Goal: Transaction & Acquisition: Purchase product/service

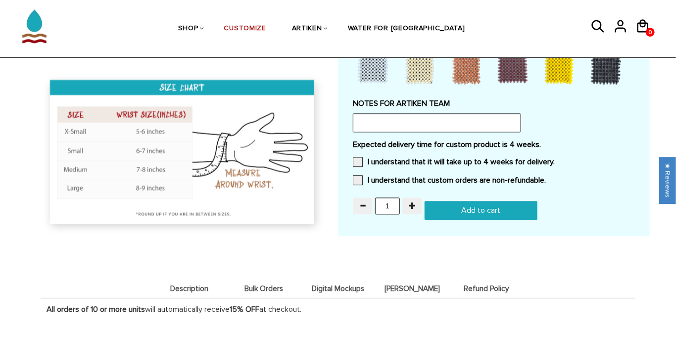
scroll to position [910, 0]
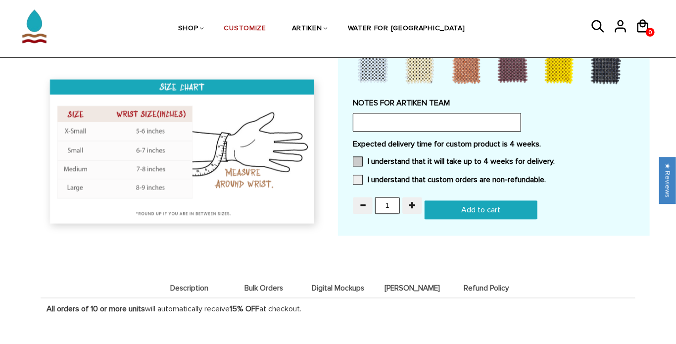
click at [363, 159] on label "I understand that it will take up to 4 weeks for delivery." at bounding box center [454, 161] width 202 height 10
click at [554, 158] on input "I understand that it will take up to 4 weeks for delivery." at bounding box center [554, 158] width 0 height 0
click at [358, 179] on span at bounding box center [358, 180] width 10 height 10
click at [546, 177] on input "I understand that custom orders are non-refundable." at bounding box center [546, 177] width 0 height 0
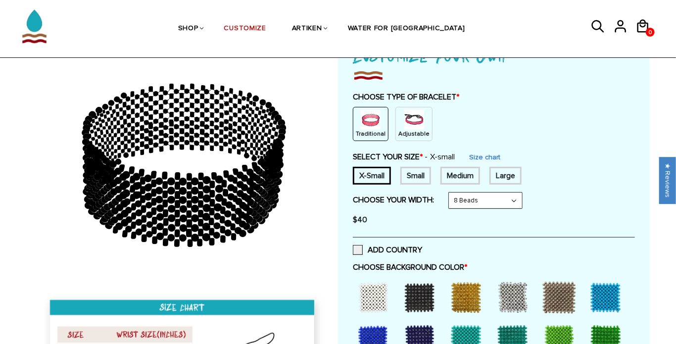
scroll to position [76, 0]
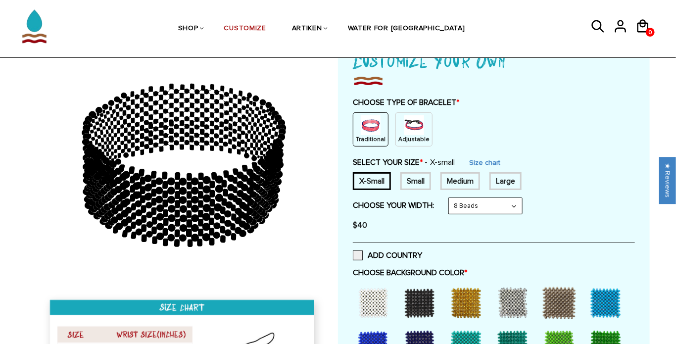
click at [485, 205] on select "8 Beads 6 Beads 10 Beads" at bounding box center [485, 206] width 73 height 16
click at [451, 198] on select "8 Beads 6 Beads 10 Beads" at bounding box center [485, 206] width 73 height 16
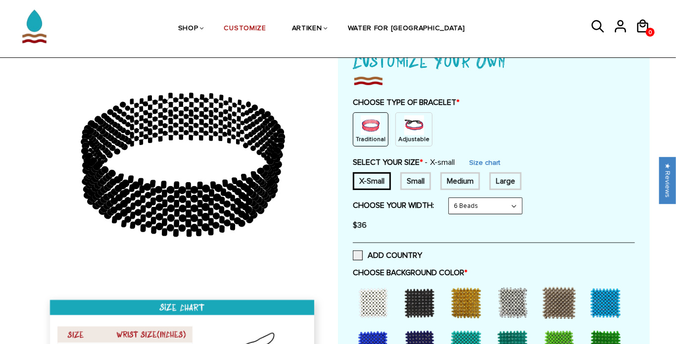
click at [406, 117] on img at bounding box center [414, 125] width 20 height 20
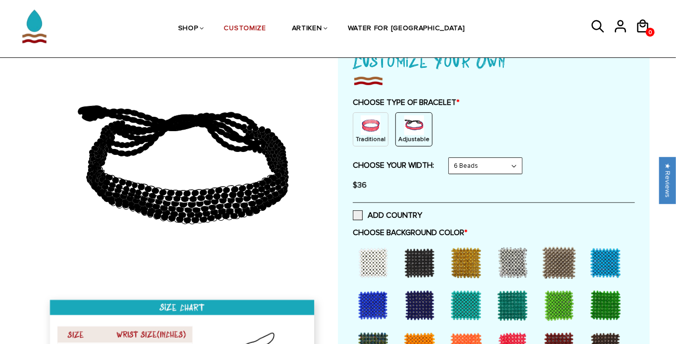
click at [483, 164] on select "8 Beads 6 Beads 10 Beads" at bounding box center [485, 166] width 73 height 16
click at [477, 204] on div "ADD COUNTRY" at bounding box center [494, 214] width 282 height 25
click at [484, 165] on select "8 Beads 6 Beads 10 Beads" at bounding box center [485, 166] width 73 height 16
click at [451, 158] on select "8 Beads 6 Beads 10 Beads" at bounding box center [485, 166] width 73 height 16
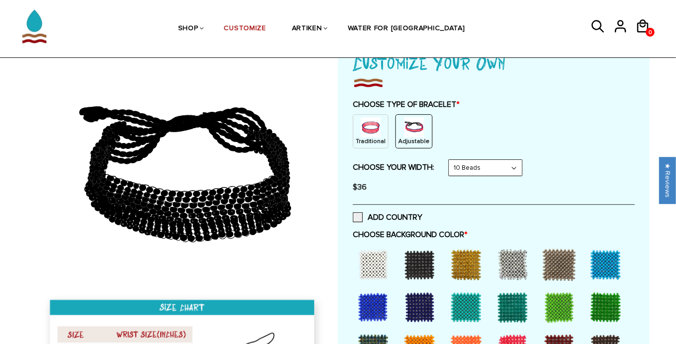
scroll to position [75, 0]
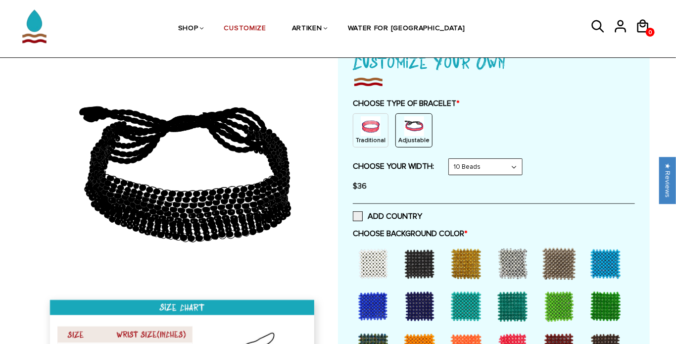
click at [460, 166] on select "8 Beads 6 Beads 10 Beads" at bounding box center [485, 167] width 73 height 16
click at [451, 159] on select "8 Beads 6 Beads 10 Beads" at bounding box center [485, 167] width 73 height 16
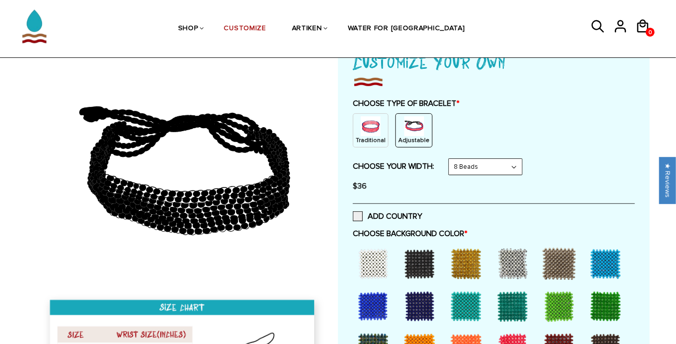
click at [465, 163] on select "8 Beads 6 Beads 10 Beads" at bounding box center [485, 167] width 73 height 16
click at [451, 159] on select "8 Beads 6 Beads 10 Beads" at bounding box center [485, 167] width 73 height 16
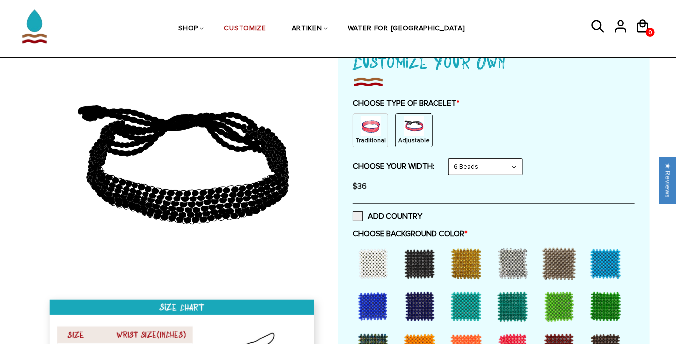
click at [373, 128] on img at bounding box center [371, 126] width 20 height 20
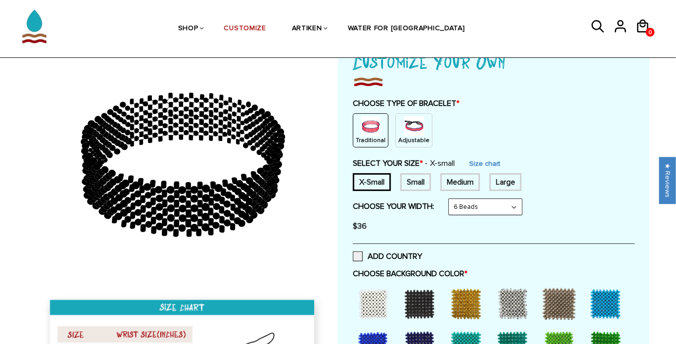
click at [470, 209] on select "8 Beads 6 Beads 10 Beads" at bounding box center [485, 207] width 73 height 16
click at [451, 199] on select "8 Beads 6 Beads 10 Beads" at bounding box center [485, 207] width 73 height 16
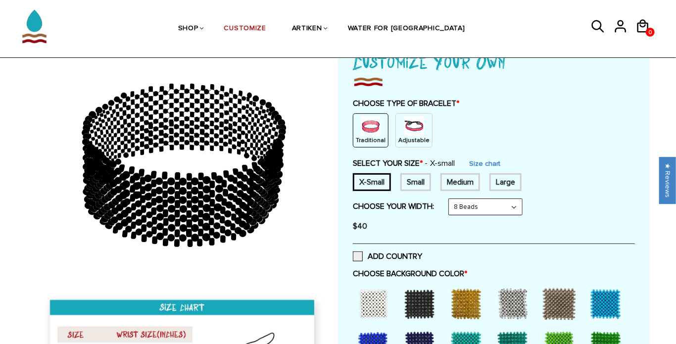
click at [459, 207] on select "8 Beads 6 Beads 10 Beads" at bounding box center [485, 207] width 73 height 16
click at [451, 199] on select "8 Beads 6 Beads 10 Beads" at bounding box center [485, 207] width 73 height 16
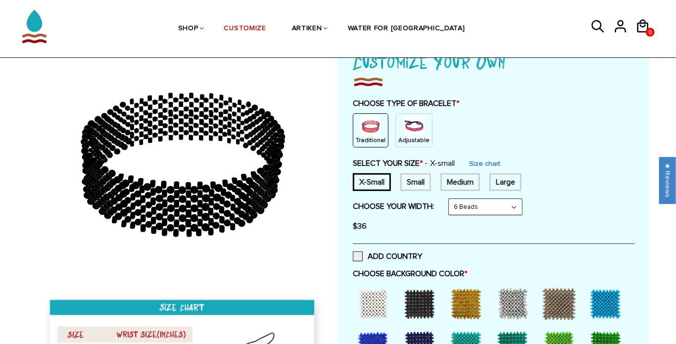
click at [422, 135] on div "Adjustable" at bounding box center [413, 130] width 37 height 34
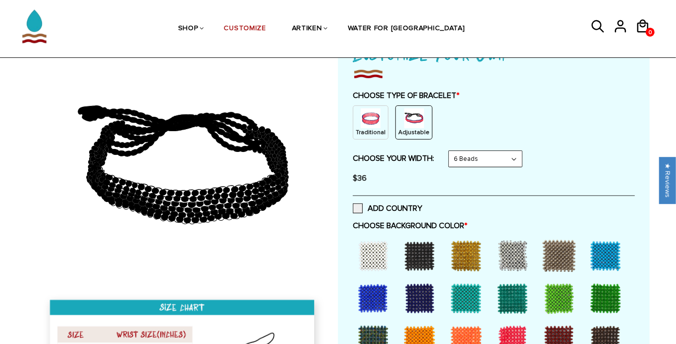
scroll to position [83, 0]
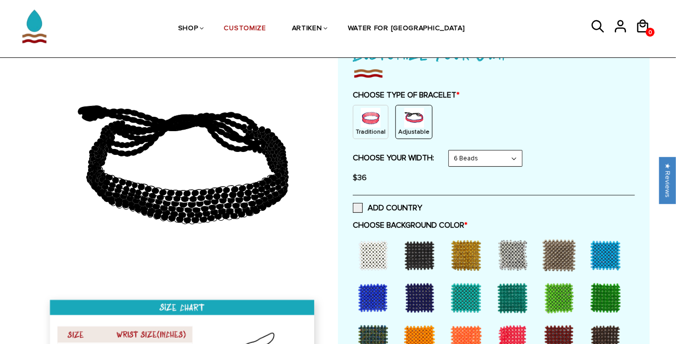
click at [508, 159] on select "8 Beads 6 Beads 10 Beads" at bounding box center [485, 158] width 73 height 16
select select "8-beads"
click at [451, 150] on select "8 Beads 6 Beads 10 Beads" at bounding box center [485, 158] width 73 height 16
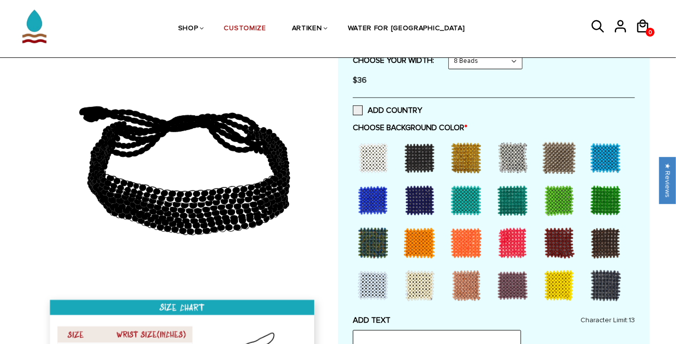
scroll to position [181, 0]
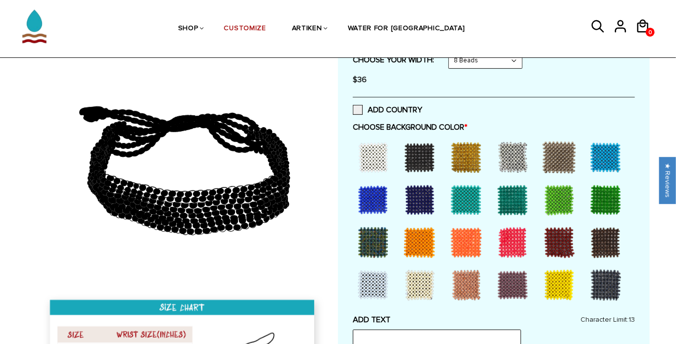
click at [600, 158] on div at bounding box center [606, 157] width 40 height 40
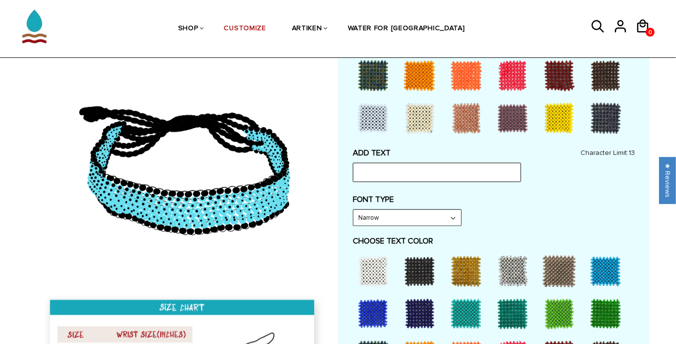
scroll to position [348, 0]
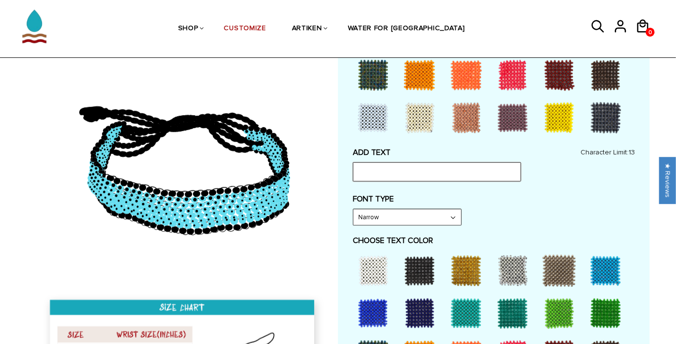
click at [422, 172] on input "text" at bounding box center [437, 171] width 168 height 19
type input "[PERSON_NAME] H"
drag, startPoint x: 415, startPoint y: 173, endPoint x: 265, endPoint y: 172, distance: 150.9
click at [265, 172] on div at bounding box center [337, 256] width 623 height 1003
type input "[PERSON_NAME] [PERSON_NAME]"
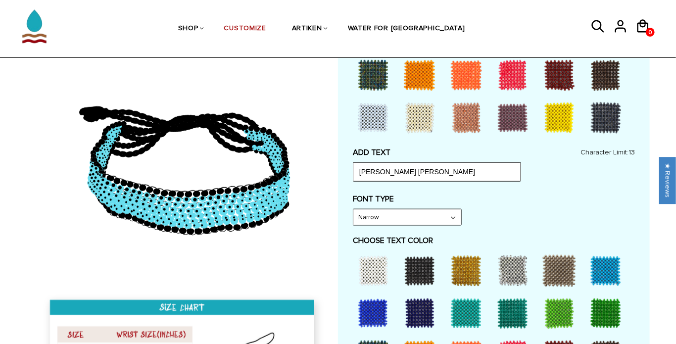
click at [410, 215] on select "Narrow Bold" at bounding box center [407, 217] width 108 height 16
select select "Bold"
click at [353, 209] on select "Narrow Bold" at bounding box center [407, 217] width 108 height 16
type input "[PERSON_NAME] HOPKI"
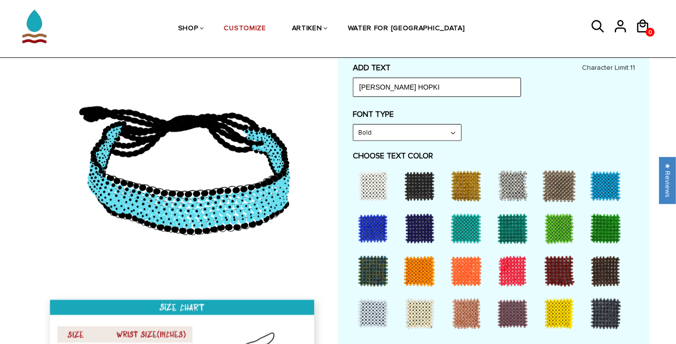
scroll to position [435, 0]
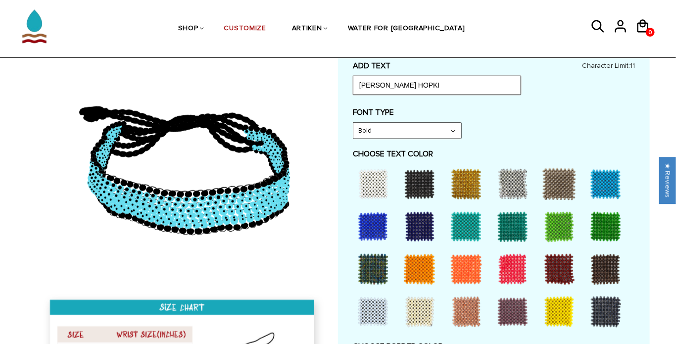
click at [434, 81] on input "[PERSON_NAME] HOPKI" at bounding box center [437, 85] width 168 height 19
click at [422, 134] on select "Narrow Bold" at bounding box center [407, 131] width 108 height 16
select select "Narrow"
click at [353, 123] on select "Narrow Bold" at bounding box center [407, 131] width 108 height 16
click at [426, 88] on input "[PERSON_NAME] HOPKI" at bounding box center [437, 85] width 168 height 19
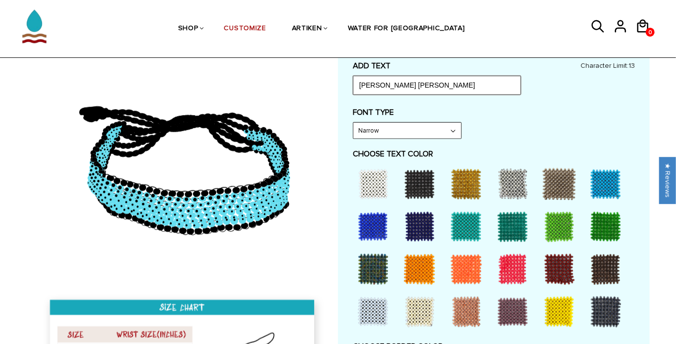
type input "[PERSON_NAME] [PERSON_NAME]"
click at [500, 138] on div "FONT TYPE Narrow Narrow Bold" at bounding box center [494, 123] width 282 height 32
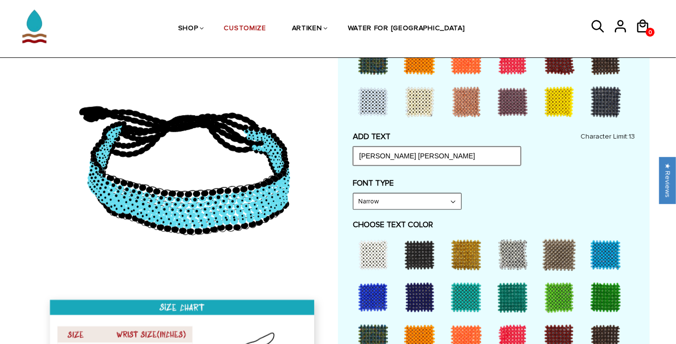
click at [461, 153] on input "[PERSON_NAME] [PERSON_NAME]" at bounding box center [437, 155] width 168 height 19
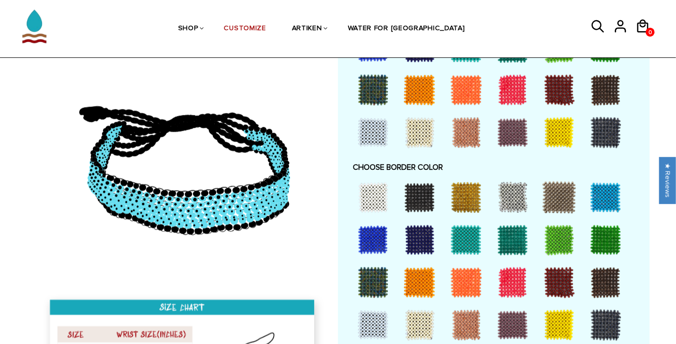
scroll to position [618, 0]
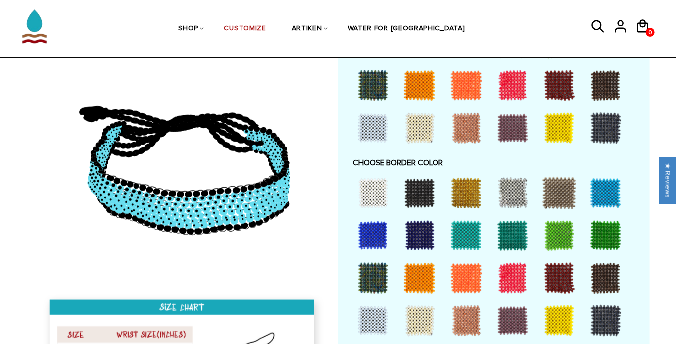
click at [373, 194] on div at bounding box center [373, 193] width 40 height 40
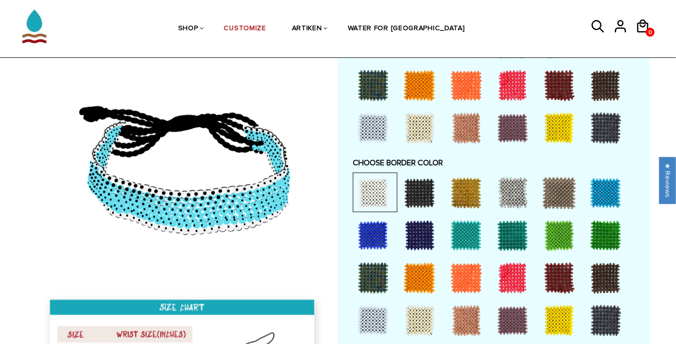
click at [614, 191] on div at bounding box center [606, 193] width 40 height 40
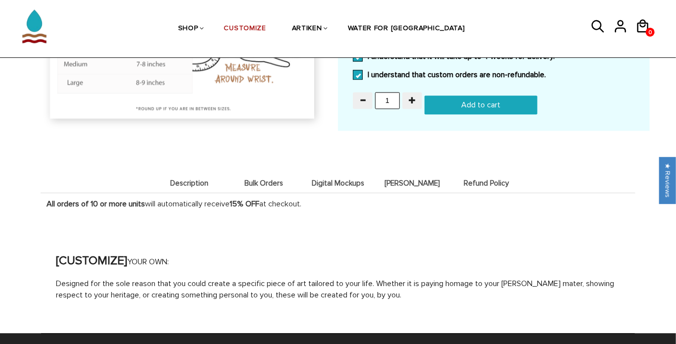
scroll to position [971, 0]
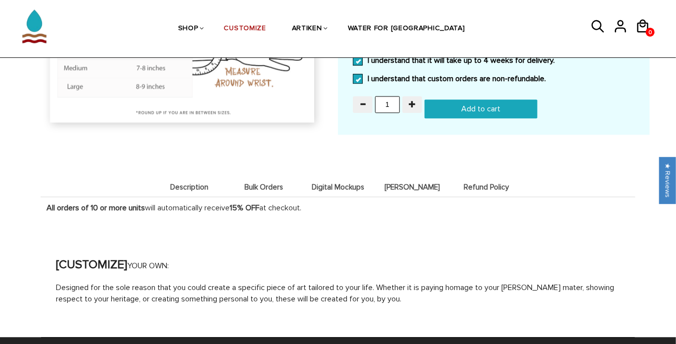
click at [275, 187] on span "Bulk Orders" at bounding box center [263, 187] width 69 height 8
click at [354, 185] on span "Digital Mockups" at bounding box center [337, 187] width 69 height 8
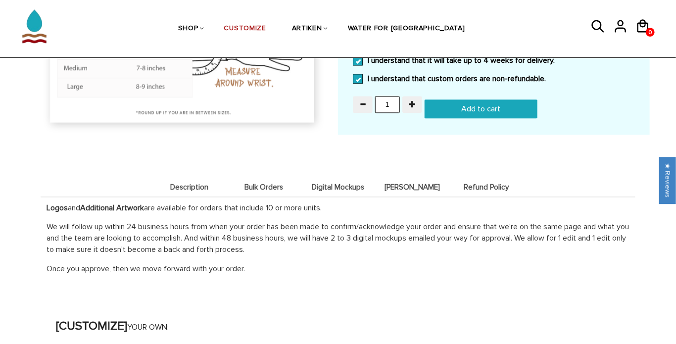
click at [257, 187] on span "Bulk Orders" at bounding box center [263, 187] width 69 height 8
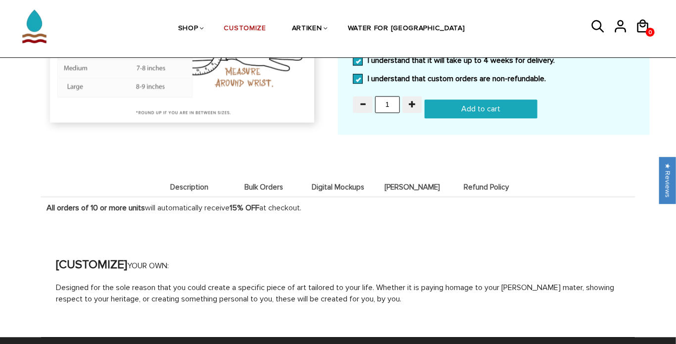
click at [214, 184] on span "Description" at bounding box center [189, 187] width 69 height 8
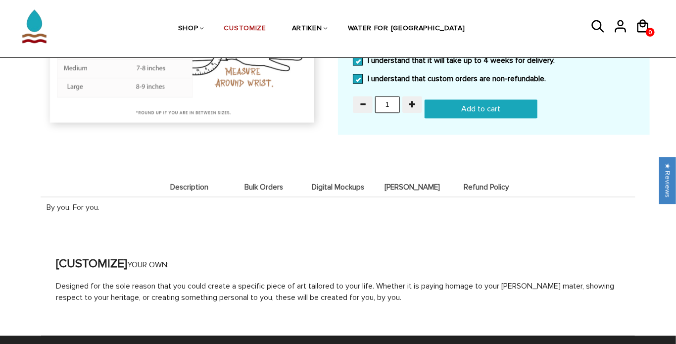
click at [271, 179] on li "Bulk Orders" at bounding box center [264, 186] width 74 height 19
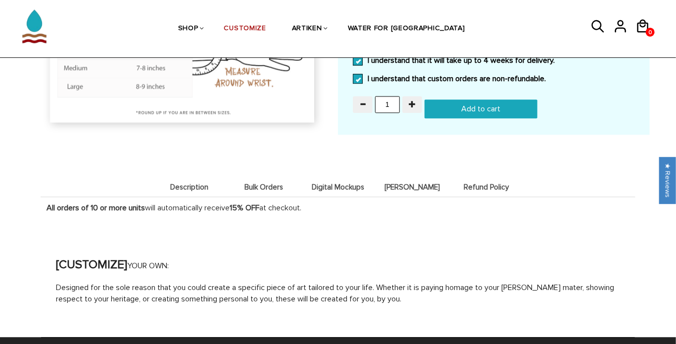
click at [332, 179] on li "Digital Mockups" at bounding box center [338, 186] width 74 height 19
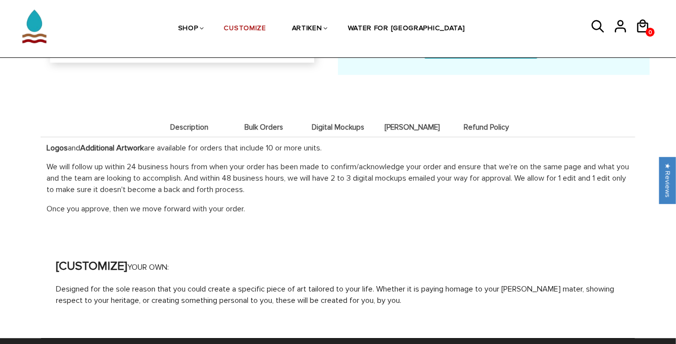
scroll to position [1031, 0]
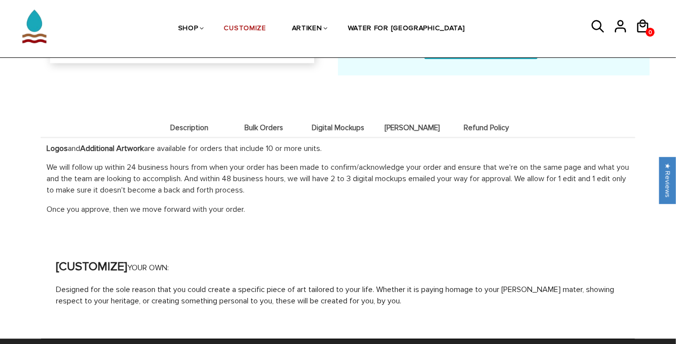
click at [368, 132] on li "Digital Mockups" at bounding box center [338, 127] width 74 height 19
click at [415, 124] on span "[PERSON_NAME]" at bounding box center [411, 128] width 69 height 8
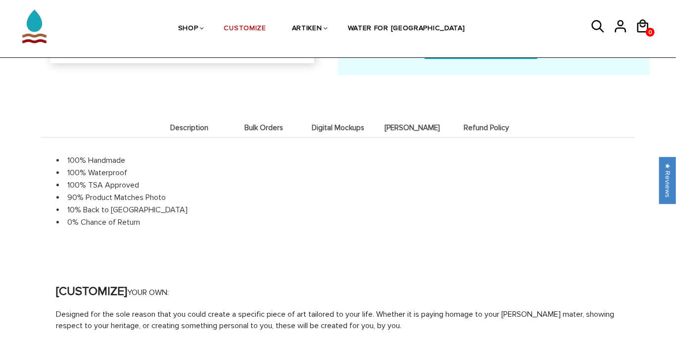
click at [358, 124] on span "Digital Mockups" at bounding box center [337, 128] width 69 height 8
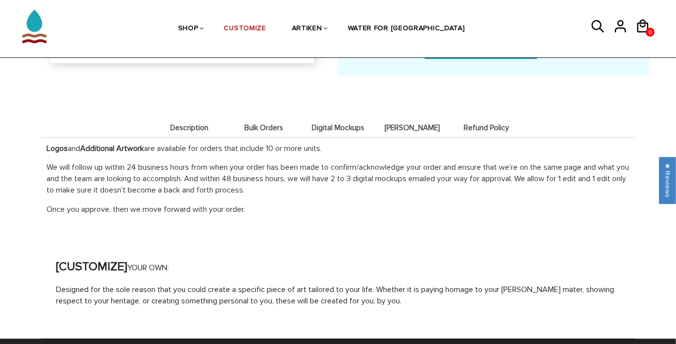
click at [401, 124] on span "[PERSON_NAME]" at bounding box center [411, 128] width 69 height 8
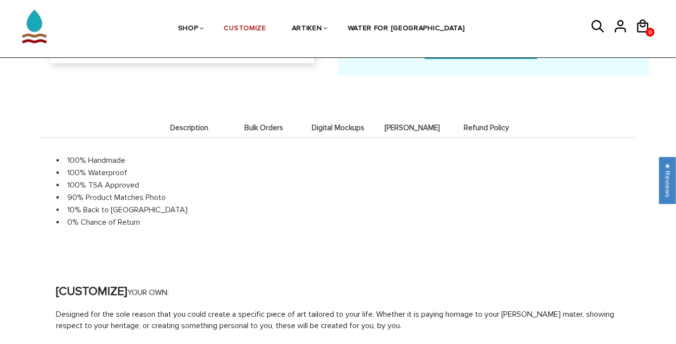
click at [476, 129] on span "Refund Policy" at bounding box center [486, 128] width 69 height 8
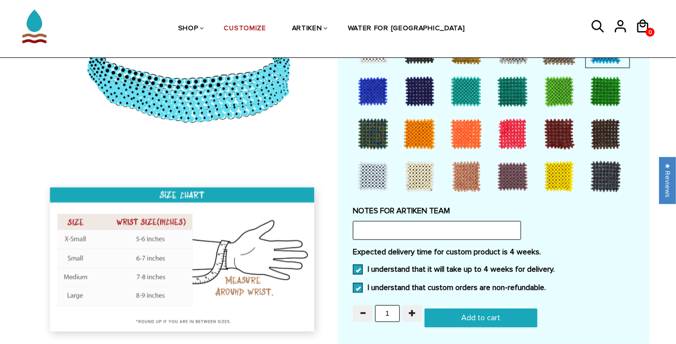
scroll to position [753, 0]
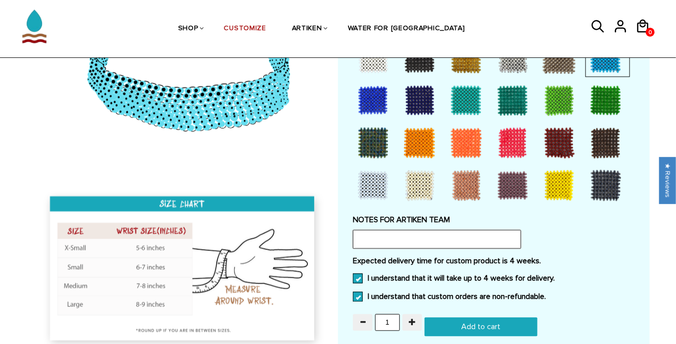
click at [495, 241] on input "text" at bounding box center [437, 239] width 168 height 19
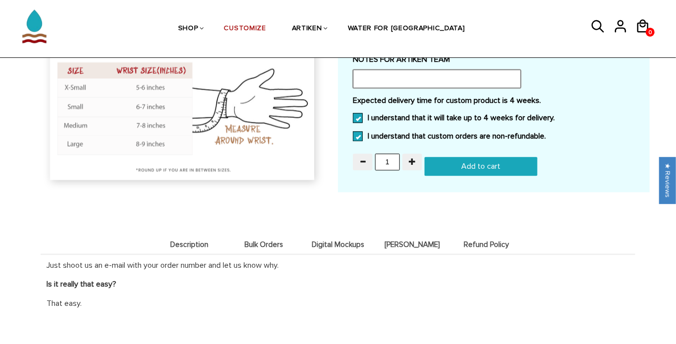
scroll to position [910, 0]
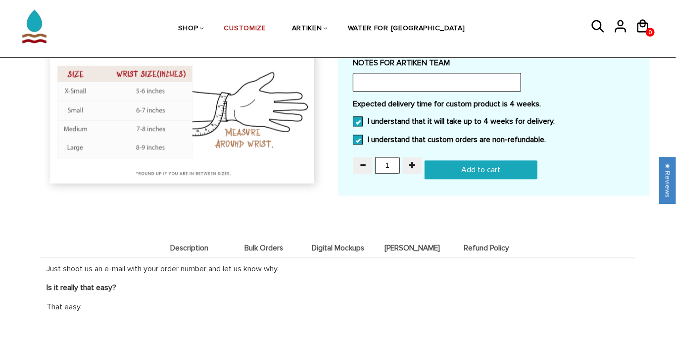
click at [259, 248] on span "Bulk Orders" at bounding box center [263, 248] width 69 height 8
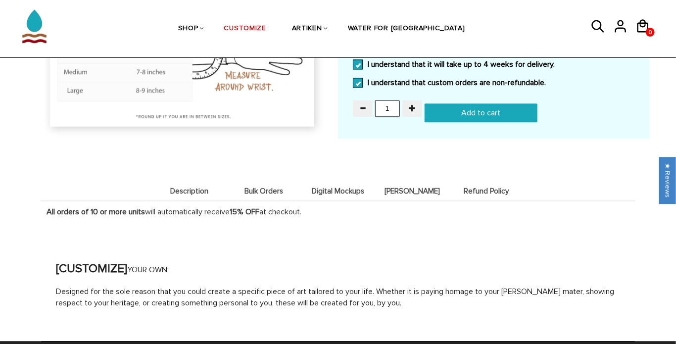
scroll to position [965, 0]
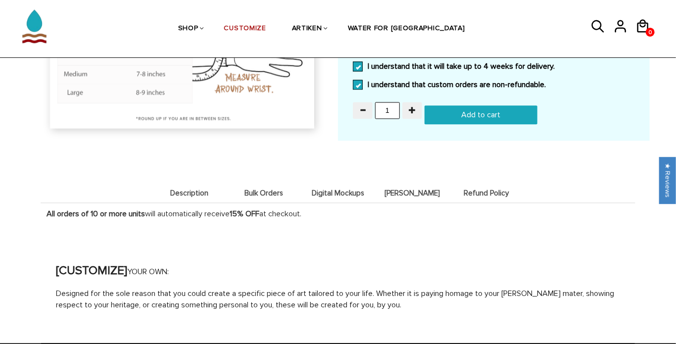
click at [324, 190] on span "Digital Mockups" at bounding box center [337, 193] width 69 height 8
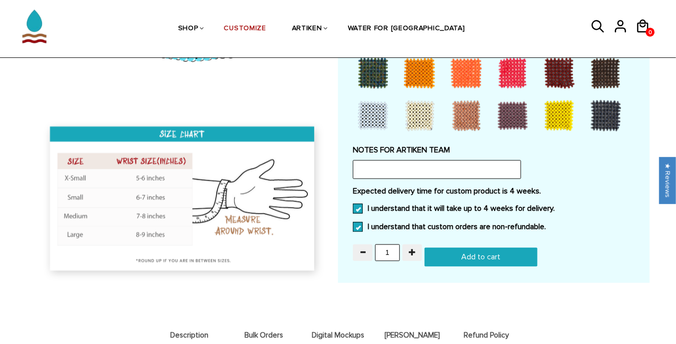
scroll to position [813, 0]
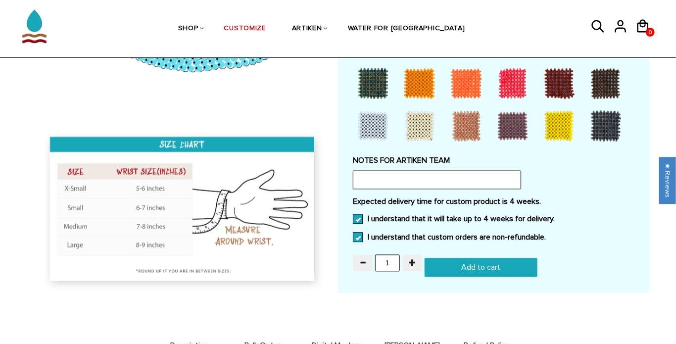
click at [388, 176] on input "text" at bounding box center [437, 180] width 168 height 19
type input "i"
type input "If you could add the [PERSON_NAME] [PERSON_NAME] Bluejay Logo that would be gre…"
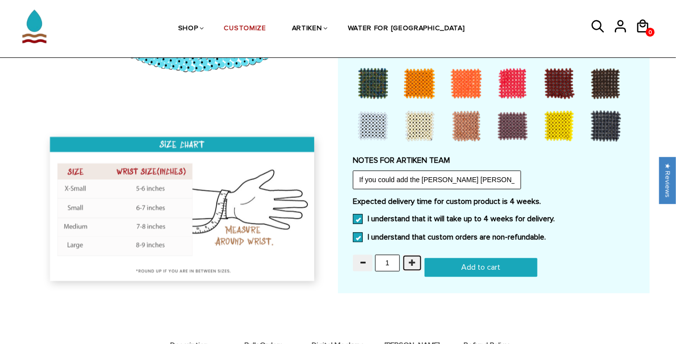
click at [411, 262] on span "button" at bounding box center [412, 262] width 7 height 7
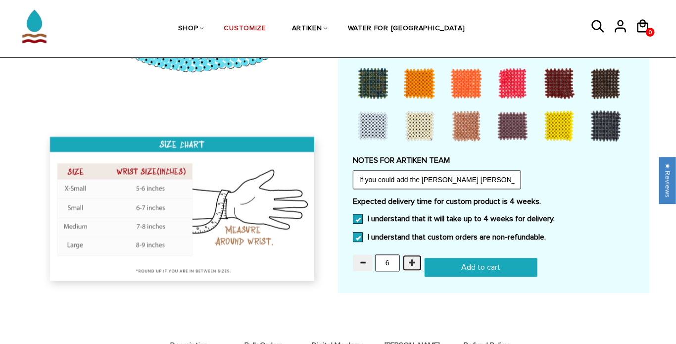
click at [411, 262] on span "button" at bounding box center [412, 262] width 7 height 7
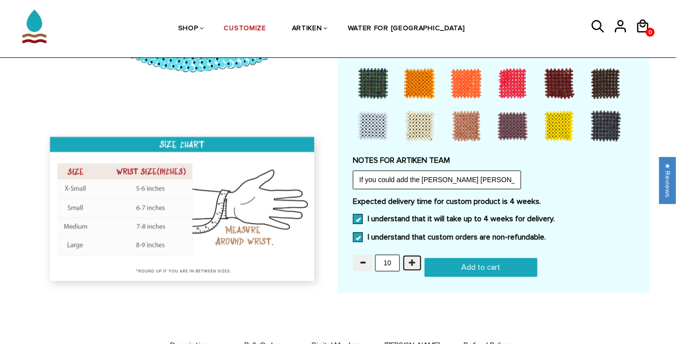
type input "11"
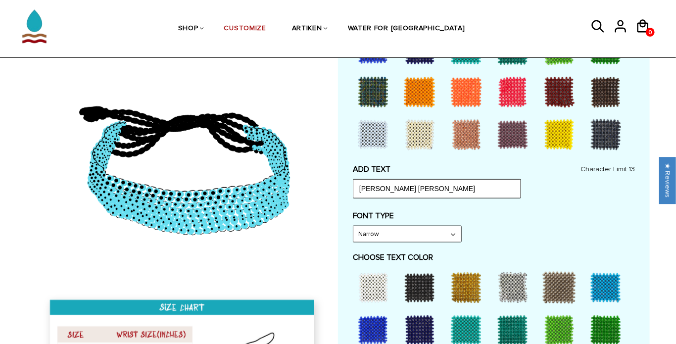
scroll to position [332, 0]
click at [432, 232] on select "Narrow Bold" at bounding box center [407, 234] width 108 height 16
select select "Bold"
click at [353, 226] on select "Narrow Bold" at bounding box center [407, 234] width 108 height 16
type input "[PERSON_NAME] HOPKI"
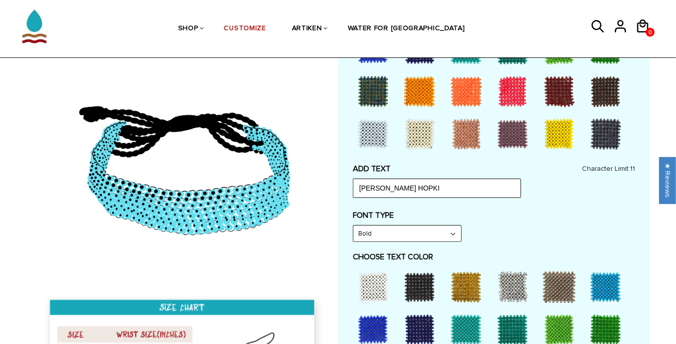
click at [444, 230] on select "Narrow Bold" at bounding box center [407, 234] width 108 height 16
select select "Narrow"
click at [353, 226] on select "Narrow Bold" at bounding box center [407, 234] width 108 height 16
click at [438, 188] on input "[PERSON_NAME] HOPKI" at bounding box center [437, 188] width 168 height 19
type input "[PERSON_NAME] [PERSON_NAME]"
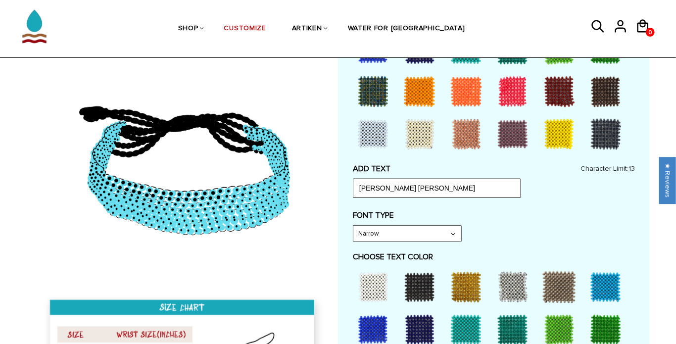
click at [496, 219] on div "FONT TYPE Narrow Narrow Bold" at bounding box center [494, 226] width 282 height 32
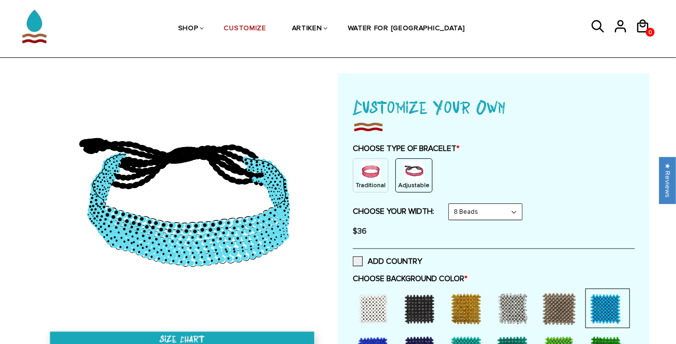
scroll to position [28, 0]
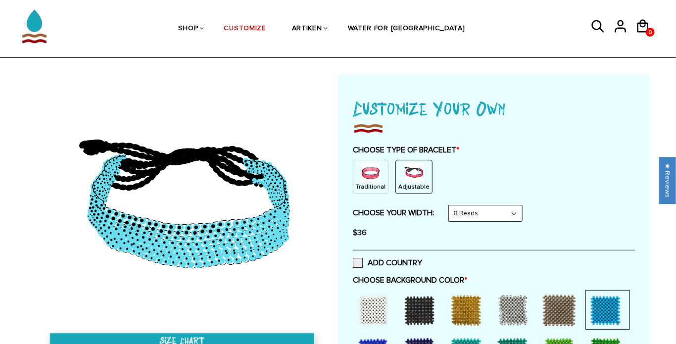
click at [474, 214] on select "8 Beads 6 Beads 10 Beads" at bounding box center [485, 213] width 73 height 16
select select "10-beads"
click at [451, 205] on select "8 Beads 6 Beads 10 Beads" at bounding box center [485, 213] width 73 height 16
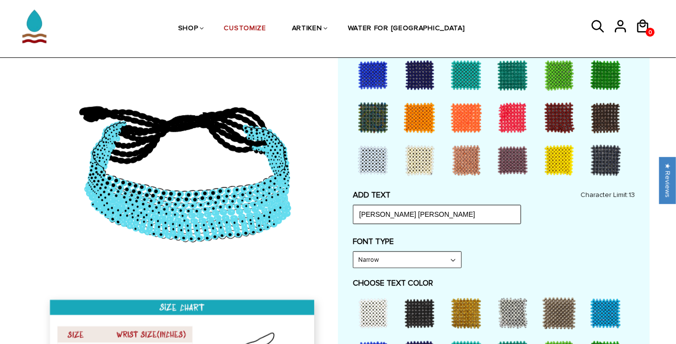
scroll to position [306, 0]
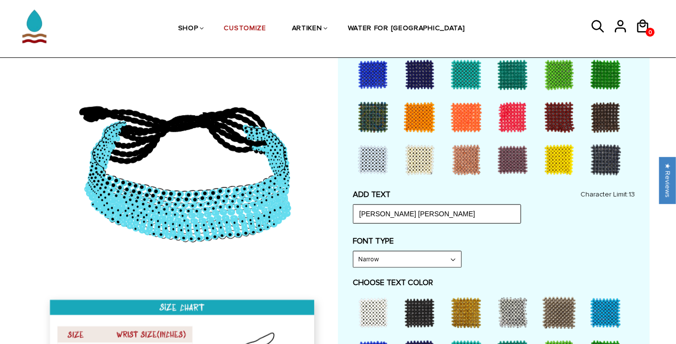
click at [411, 258] on select "Narrow Bold" at bounding box center [407, 259] width 108 height 16
select select "Bold"
click at [353, 251] on select "Narrow Bold" at bounding box center [407, 259] width 108 height 16
type input "[PERSON_NAME] HOPKI"
click at [436, 259] on select "Narrow Bold" at bounding box center [407, 259] width 108 height 16
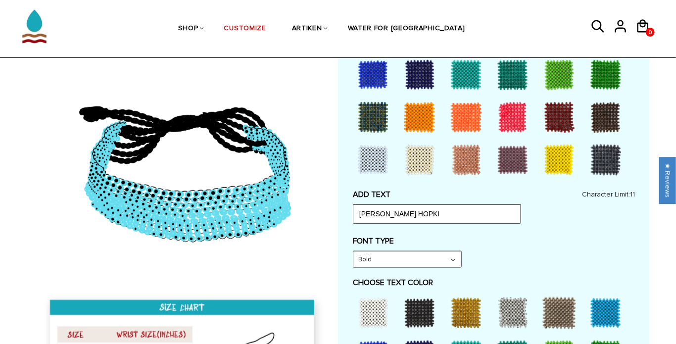
select select "Narrow"
click at [353, 251] on select "Narrow Bold" at bounding box center [407, 259] width 108 height 16
click at [441, 215] on input "[PERSON_NAME] HOPKI" at bounding box center [437, 213] width 168 height 19
type input "[PERSON_NAME] [PERSON_NAME]"
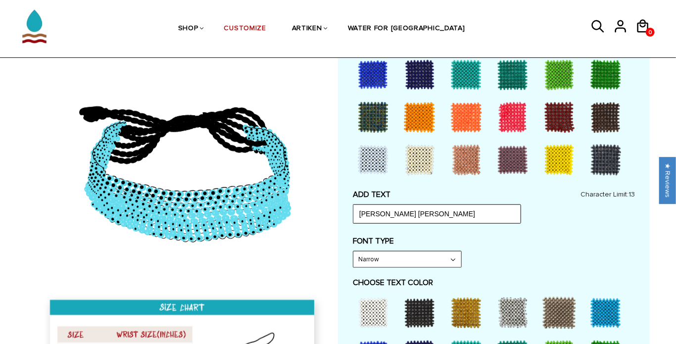
click at [504, 253] on div "FONT TYPE Narrow Narrow Bold" at bounding box center [494, 252] width 282 height 32
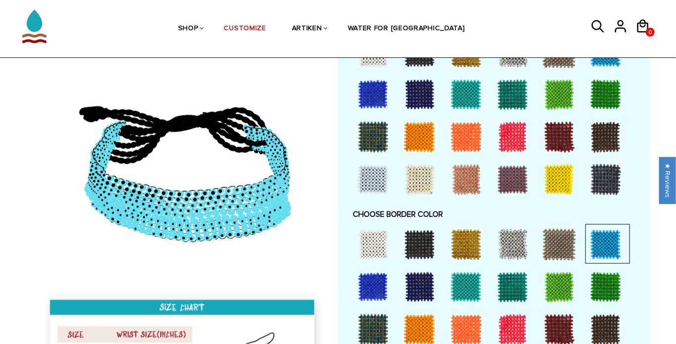
scroll to position [613, 0]
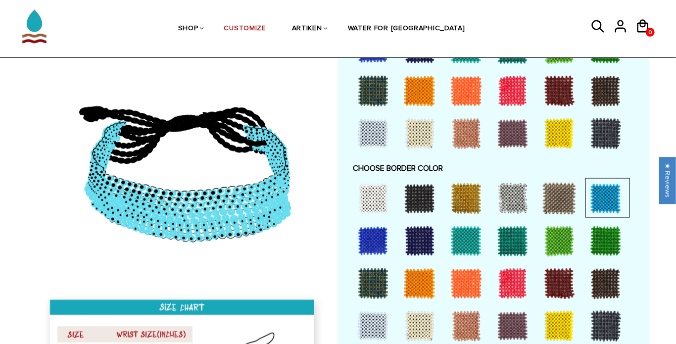
click at [426, 202] on div at bounding box center [420, 199] width 40 height 40
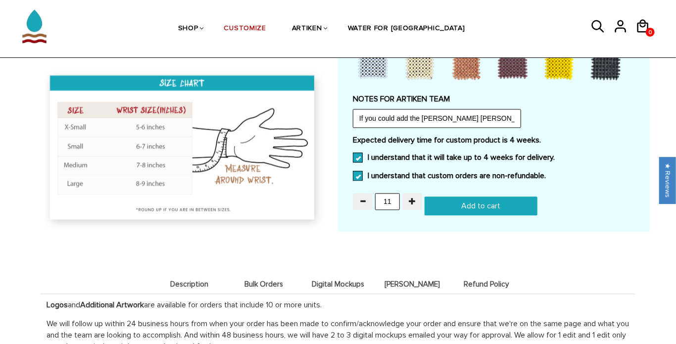
scroll to position [881, 0]
